Goal: Task Accomplishment & Management: Manage account settings

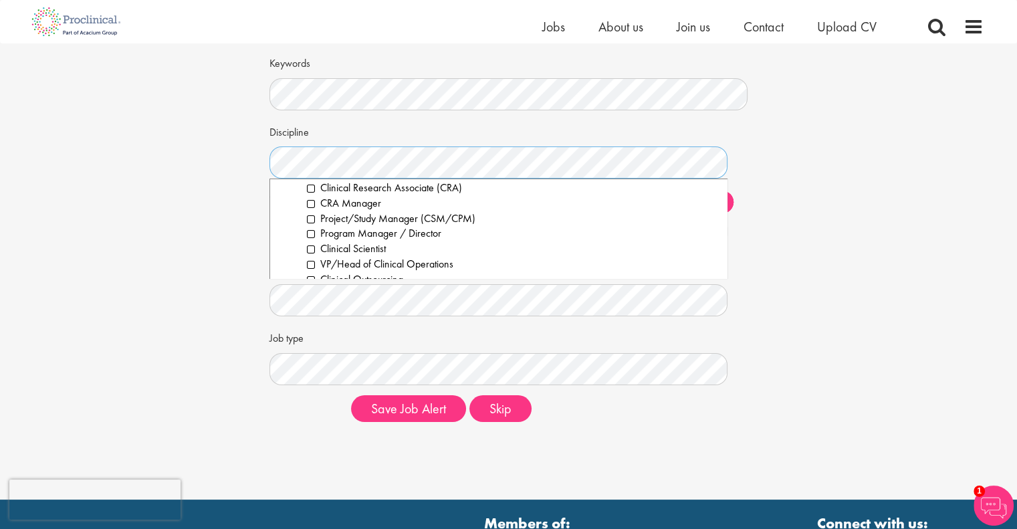
scroll to position [342, 0]
click at [316, 221] on li "Project/Study Manager (CSM/CPM)" at bounding box center [512, 218] width 410 height 15
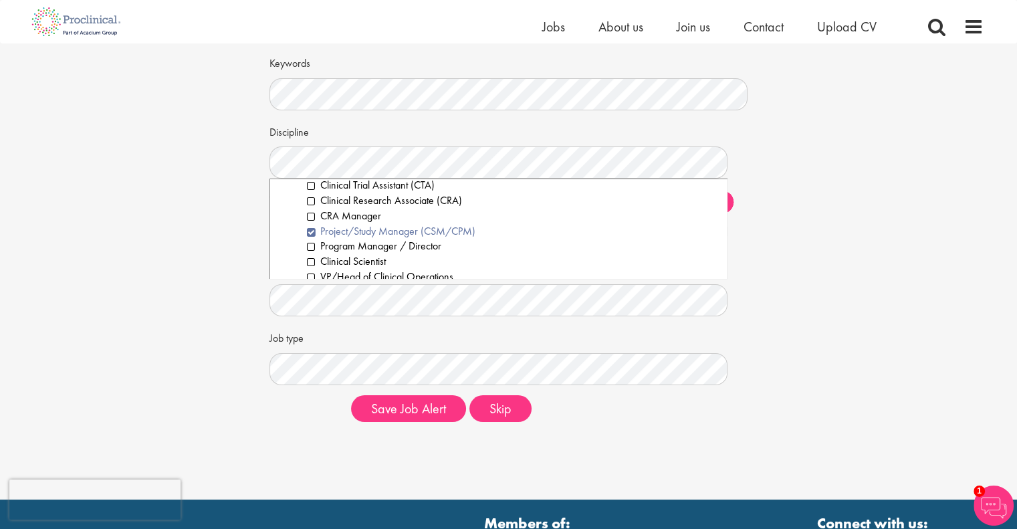
scroll to position [329, 0]
click at [310, 198] on li "Clinical Research Associate (CRA)" at bounding box center [512, 200] width 410 height 15
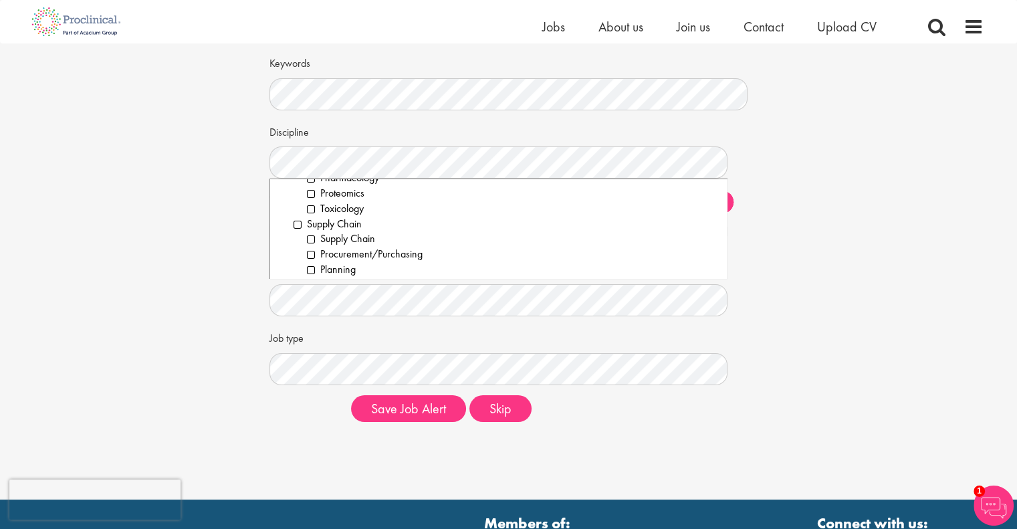
scroll to position [1945, 0]
click at [866, 208] on div "Set up a job alert Tell us what sort of job you are looking for and we will sen…" at bounding box center [508, 201] width 1037 height 461
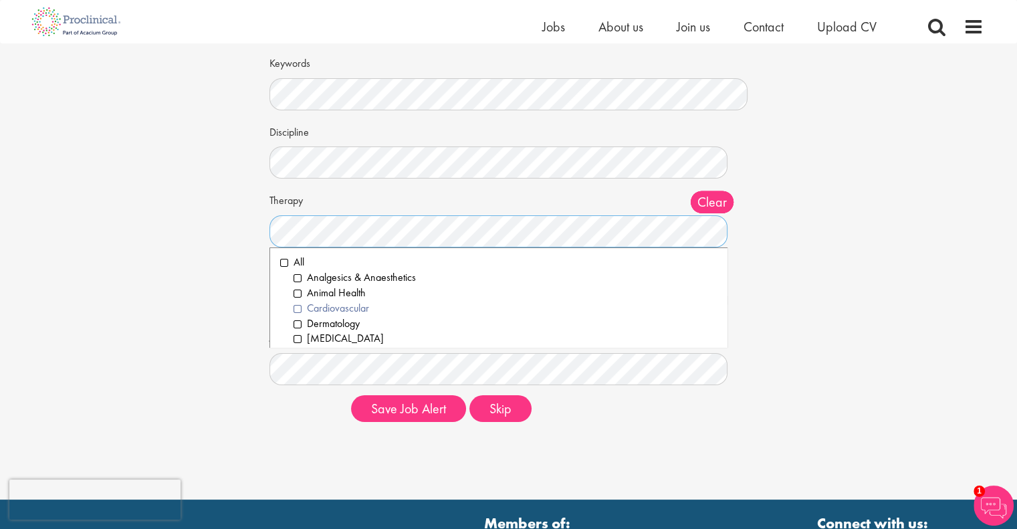
scroll to position [66, 0]
click at [154, 269] on div "Set up a job alert Tell us what sort of job you are looking for and we will sen…" at bounding box center [508, 201] width 1037 height 461
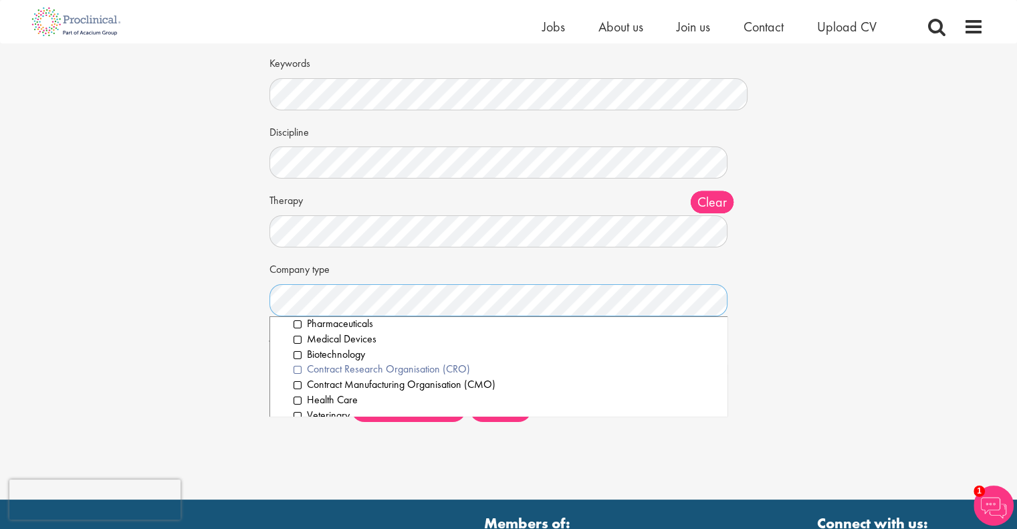
scroll to position [0, 0]
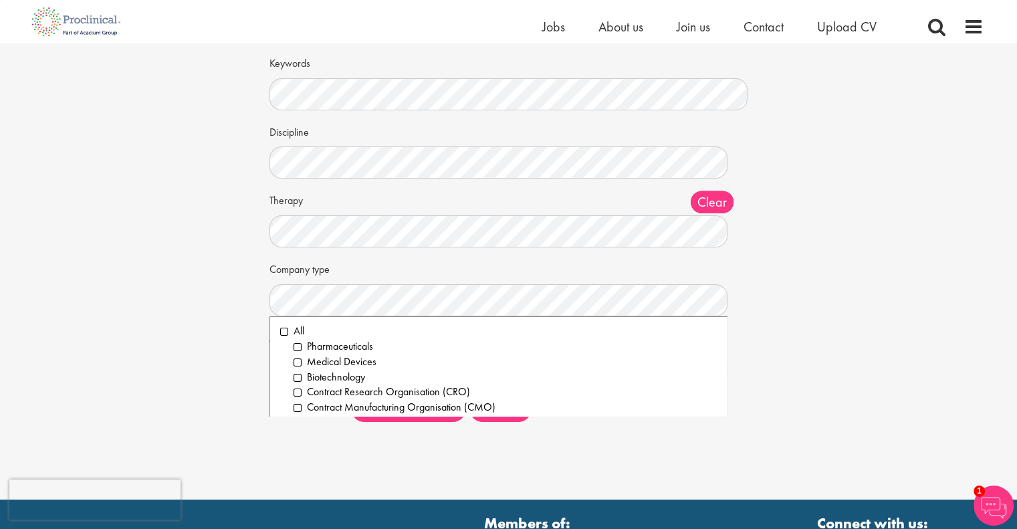
click at [158, 243] on div "Set up a job alert Tell us what sort of job you are looking for and we will sen…" at bounding box center [508, 201] width 1037 height 461
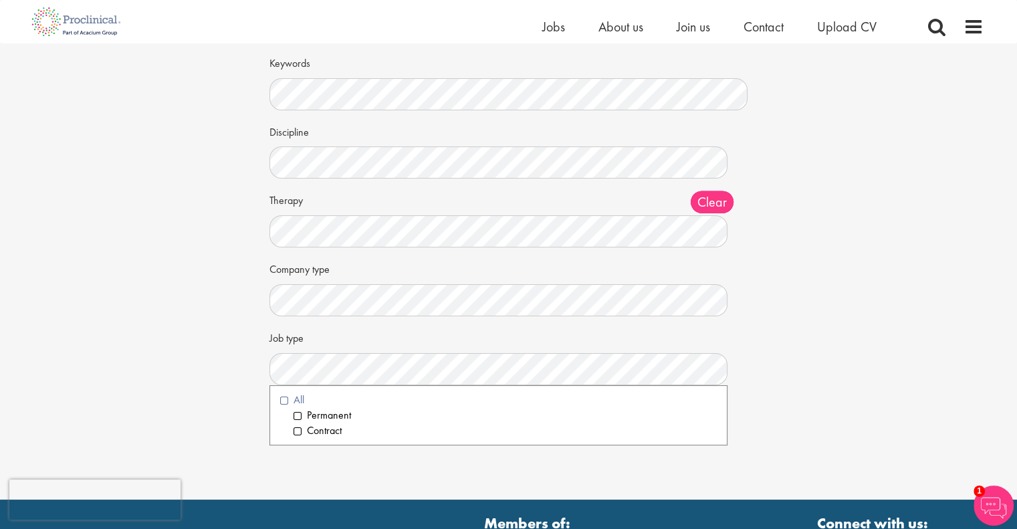
click at [283, 400] on li "All" at bounding box center [498, 399] width 437 height 15
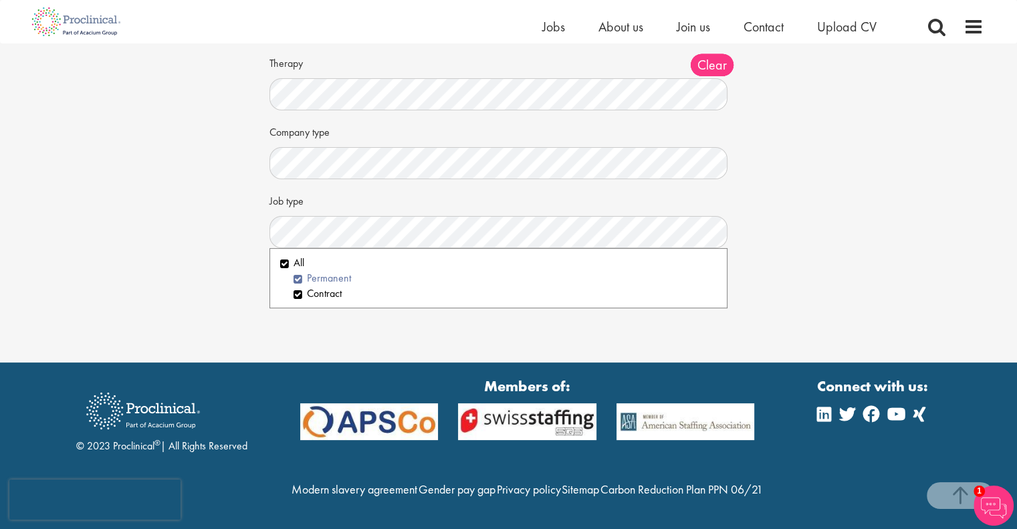
scroll to position [238, 0]
click at [158, 243] on div "Set up a job alert Tell us what sort of job you are looking for and we will sen…" at bounding box center [508, 64] width 1037 height 461
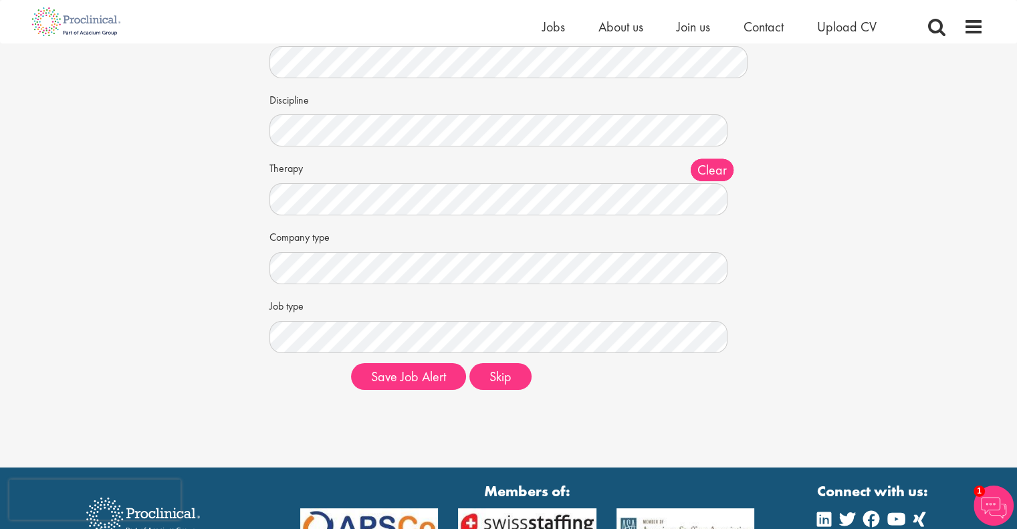
scroll to position [106, 0]
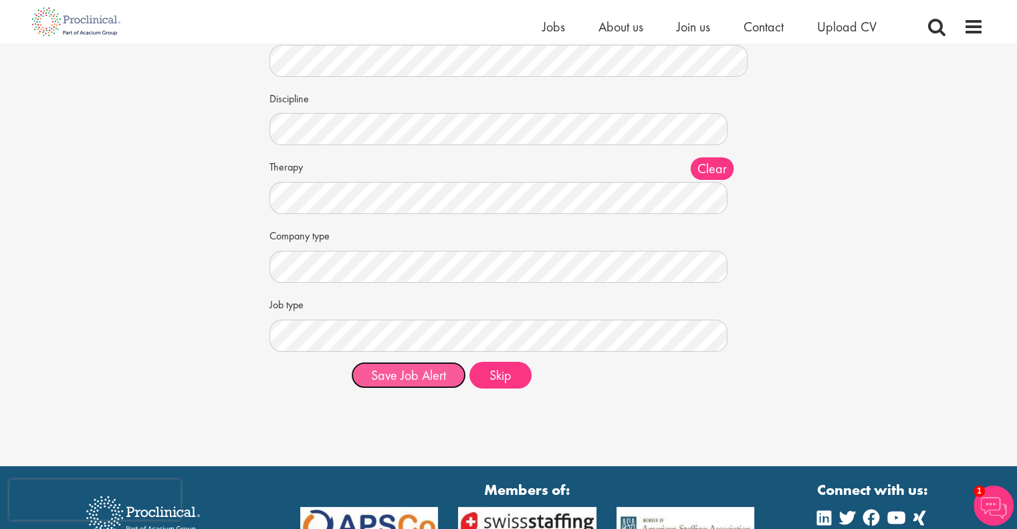
click at [412, 372] on button "Save Job Alert" at bounding box center [408, 375] width 115 height 27
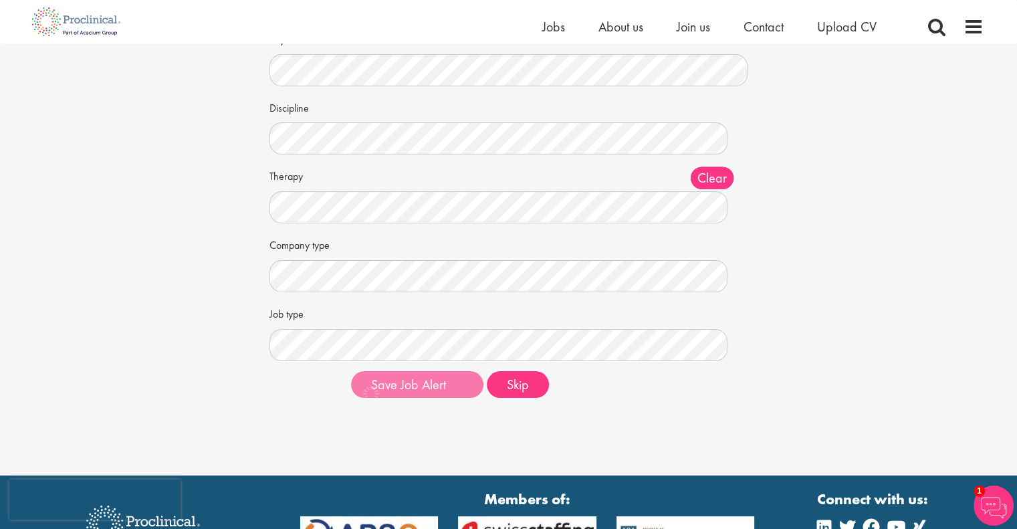
scroll to position [118, 0]
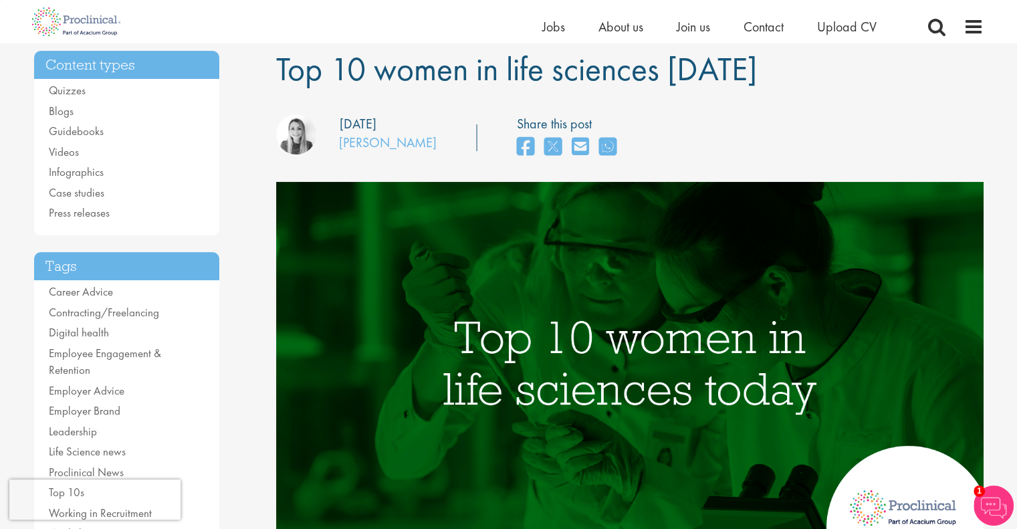
scroll to position [99, 0]
click at [554, 27] on span "Jobs" at bounding box center [553, 26] width 23 height 17
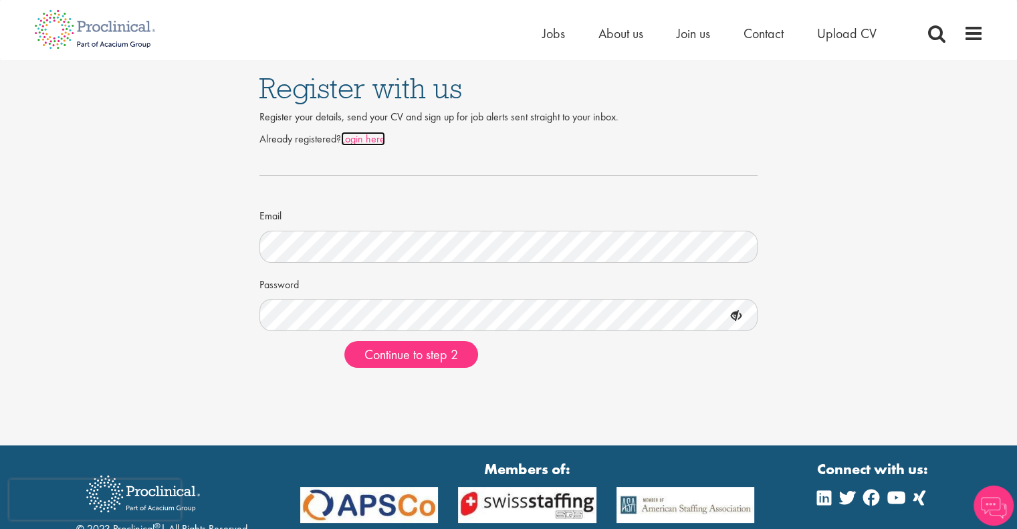
click at [367, 142] on link "Login here" at bounding box center [363, 139] width 44 height 14
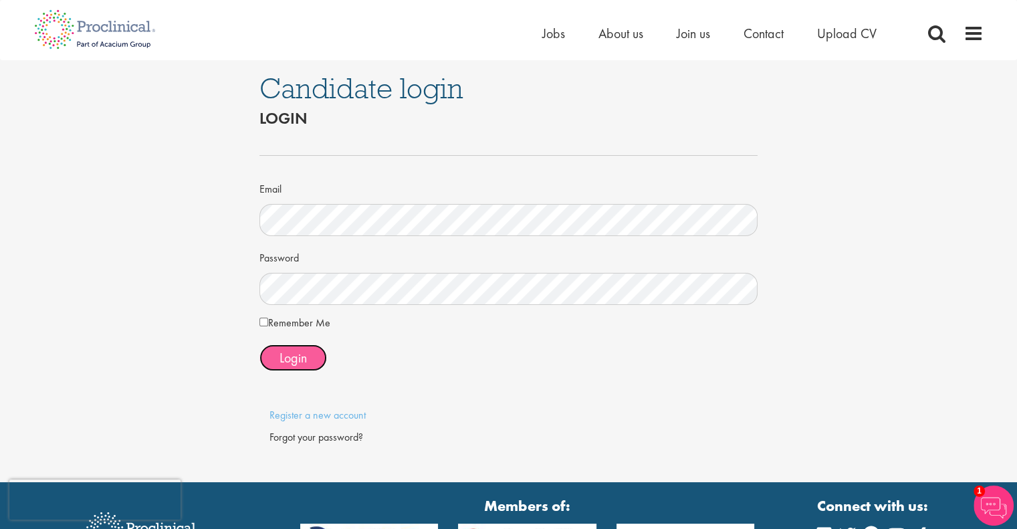
click at [292, 352] on span "Login" at bounding box center [292, 357] width 27 height 17
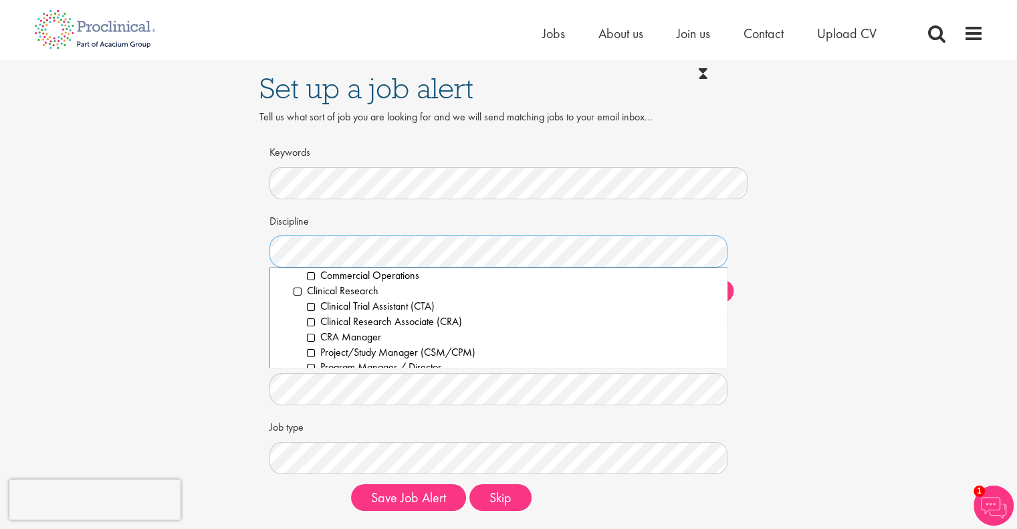
scroll to position [297, 0]
click at [313, 320] on li "Clinical Research Associate (CRA)" at bounding box center [512, 321] width 410 height 15
click at [307, 303] on li "Project/Study Manager (CSM/CPM)" at bounding box center [512, 304] width 410 height 15
click at [184, 267] on div "Set up a job alert Tell us what sort of job you are looking for and we will sen…" at bounding box center [508, 290] width 1037 height 461
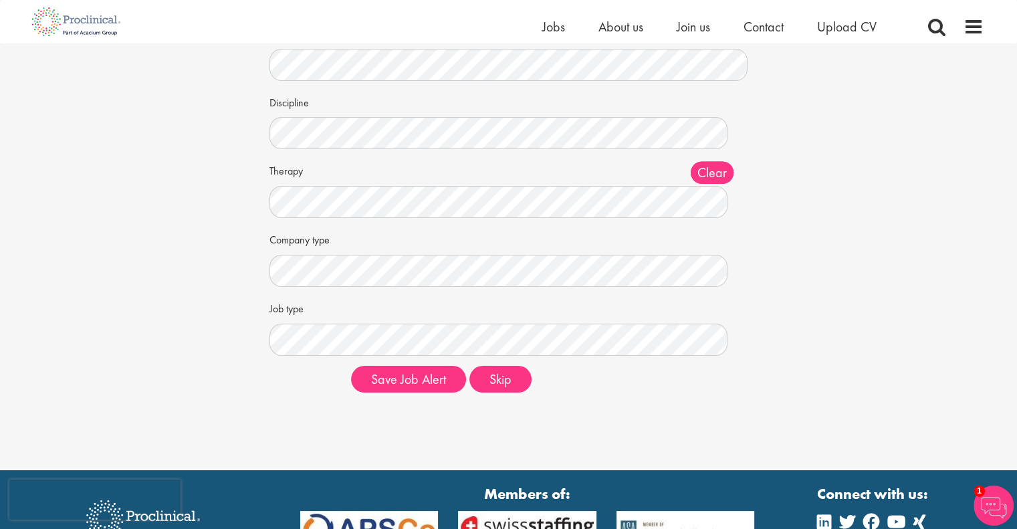
scroll to position [134, 0]
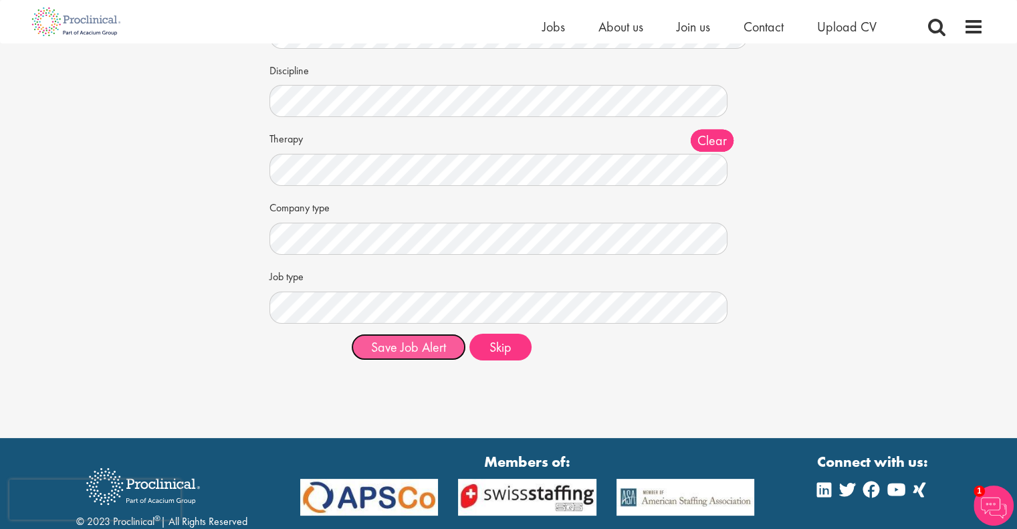
click at [411, 352] on button "Save Job Alert" at bounding box center [408, 347] width 115 height 27
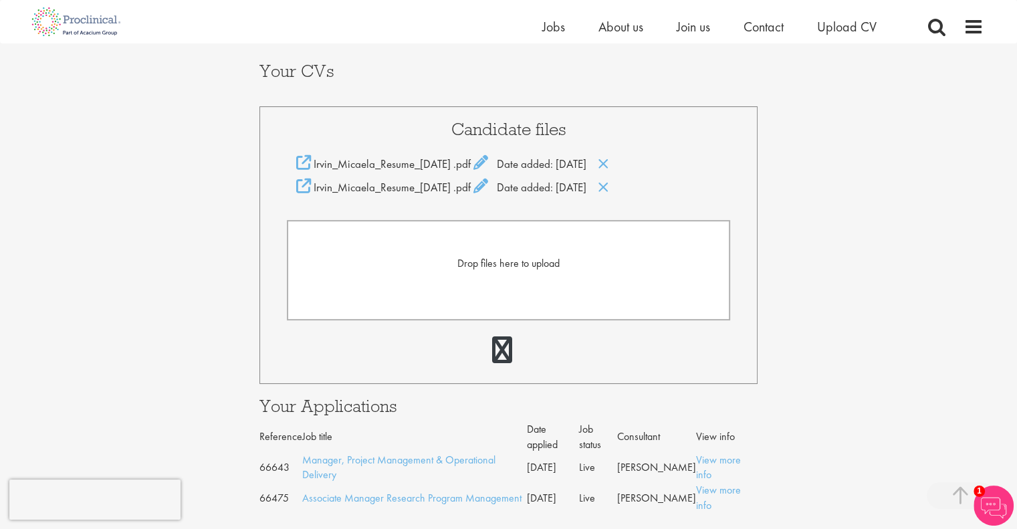
scroll to position [299, 0]
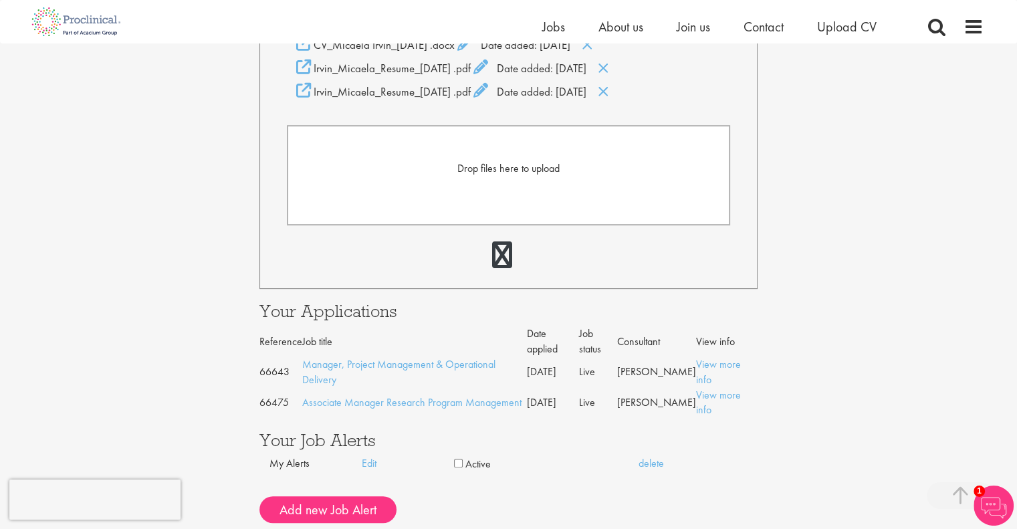
scroll to position [402, 0]
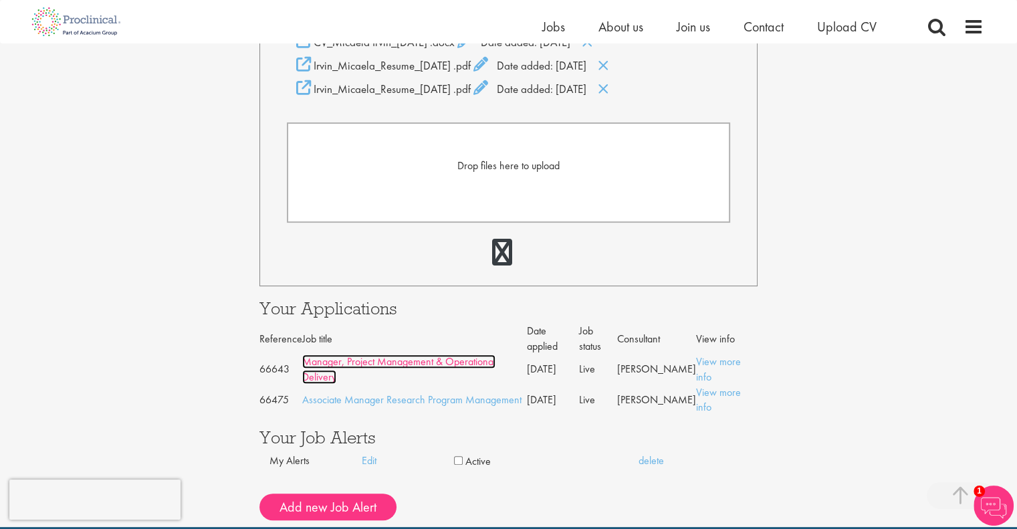
click at [388, 354] on link "Manager, Project Management & Operational Delivery" at bounding box center [398, 368] width 193 height 29
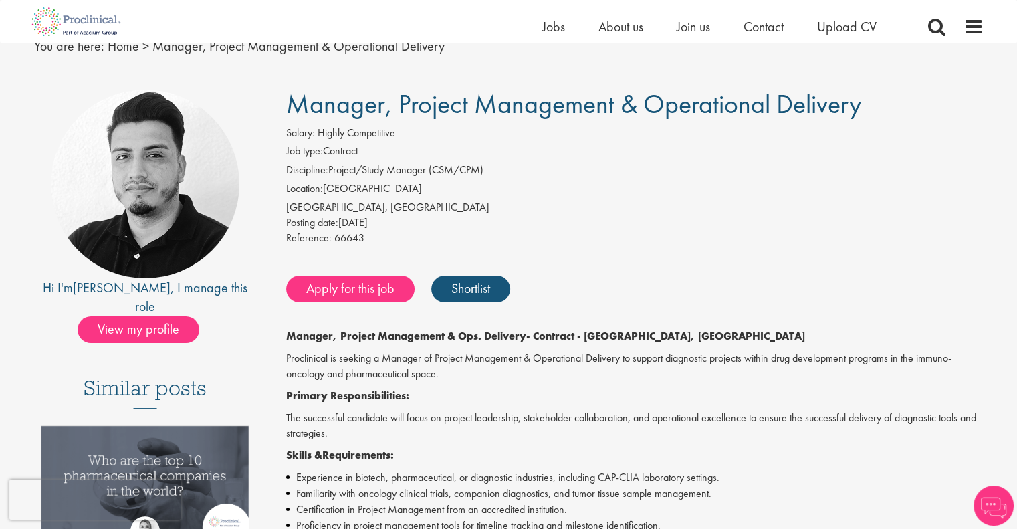
scroll to position [44, 0]
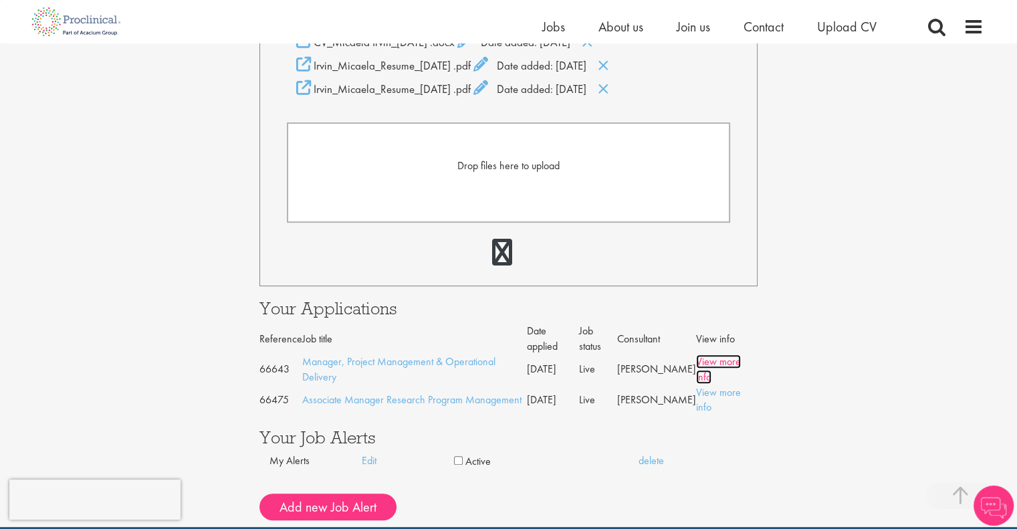
click at [718, 354] on link "View more info" at bounding box center [718, 368] width 45 height 29
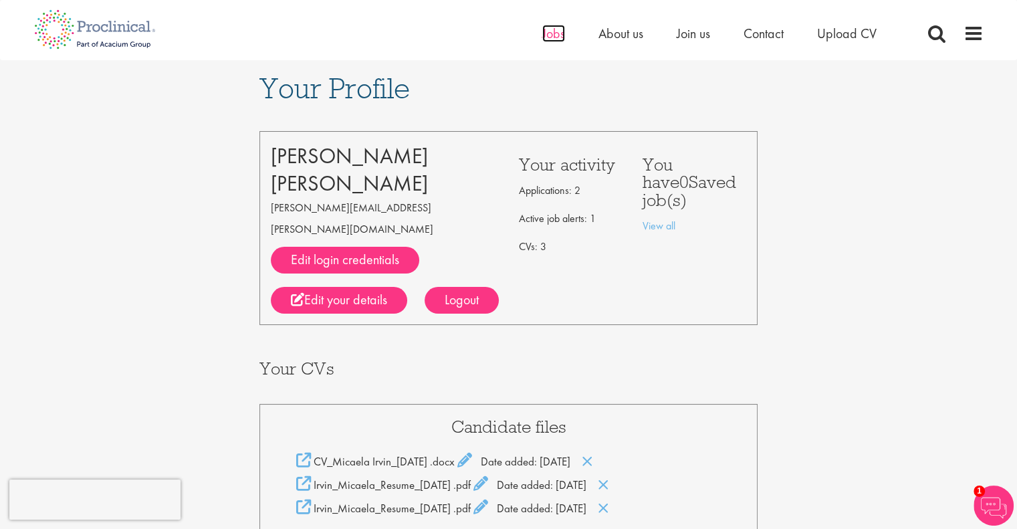
click at [552, 29] on span "Jobs" at bounding box center [553, 33] width 23 height 17
